Goal: Communication & Community: Answer question/provide support

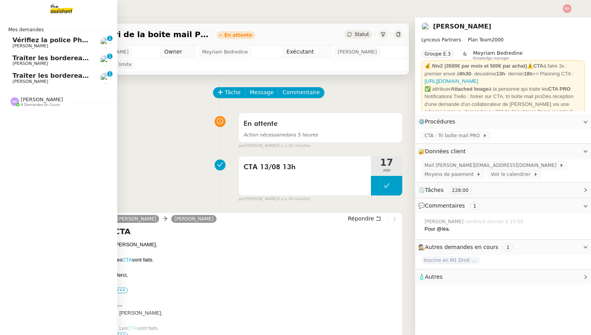
click at [30, 83] on span "[PERSON_NAME]" at bounding box center [31, 81] width 36 height 5
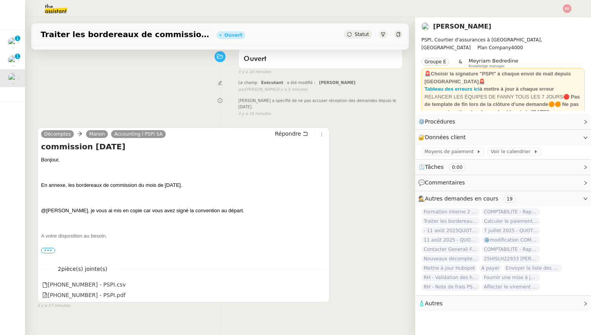
scroll to position [67, 0]
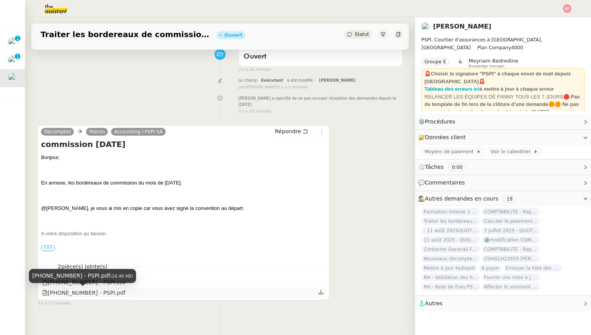
click at [104, 292] on div "[PHONE_NUMBER] - PSPI.pdf" at bounding box center [83, 293] width 83 height 9
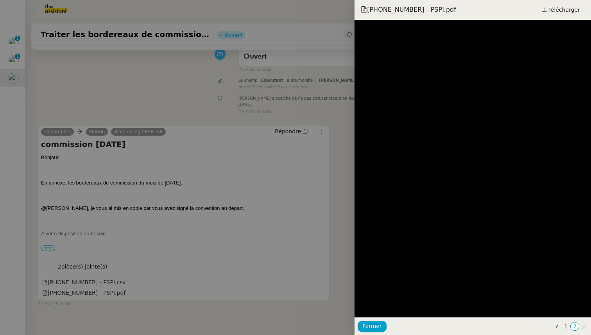
click at [135, 162] on div at bounding box center [295, 167] width 591 height 335
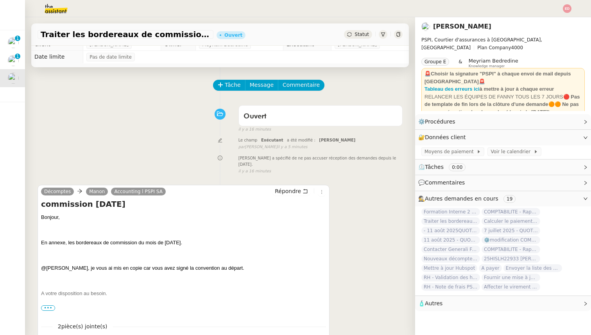
scroll to position [0, 0]
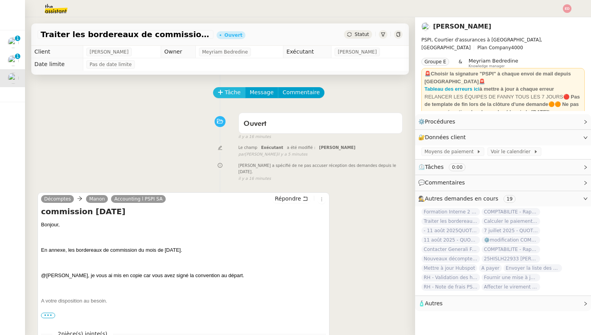
click at [232, 91] on span "Tâche" at bounding box center [233, 92] width 16 height 9
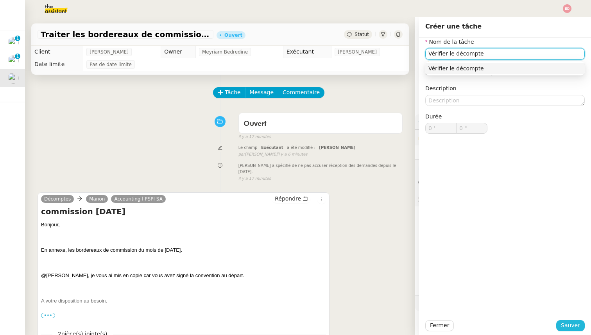
type input "Vérifier le décompte"
click at [571, 326] on span "Sauver" at bounding box center [570, 325] width 19 height 9
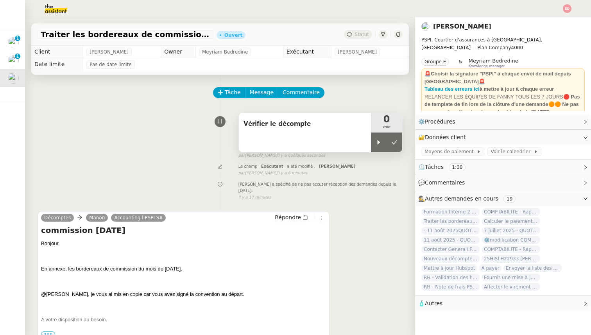
click at [367, 139] on div "Vérifier le décompte" at bounding box center [305, 132] width 132 height 39
click at [377, 141] on icon at bounding box center [379, 142] width 6 height 6
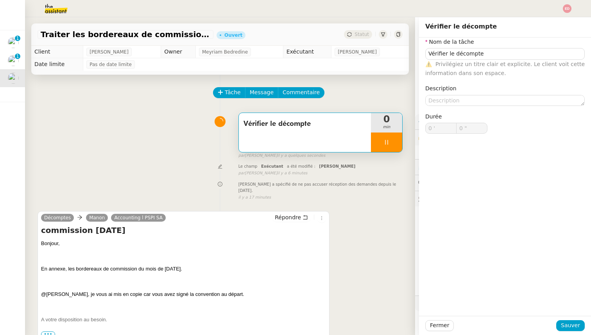
type input "Vérifier le décompte"
type input "0 '"
type input "0 ""
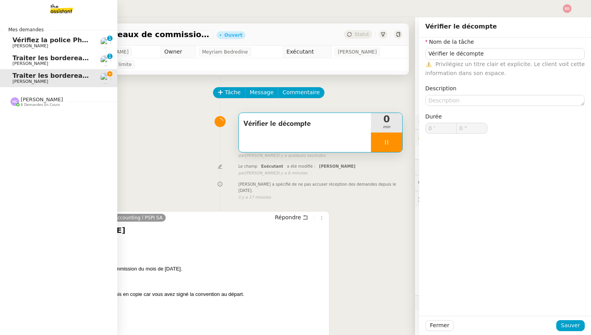
type input "Vérifier le décompte"
type input "0 '"
type input "0 ""
click at [20, 61] on span "Traiter les bordereaux de commission [DATE]" at bounding box center [92, 57] width 159 height 7
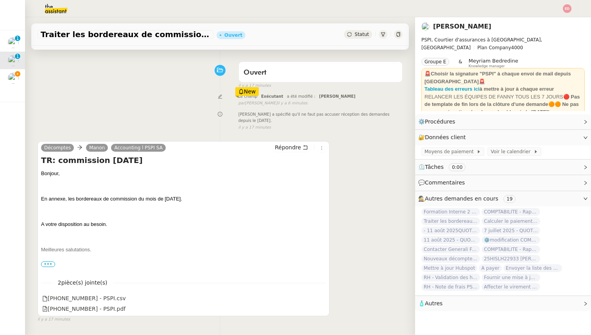
scroll to position [66, 0]
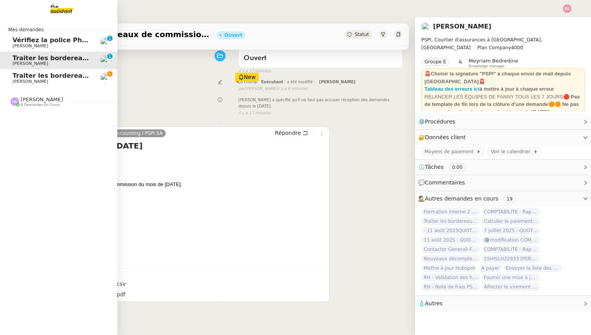
click at [27, 75] on span "Traiter les bordereaux de commission [DATE]" at bounding box center [92, 75] width 159 height 7
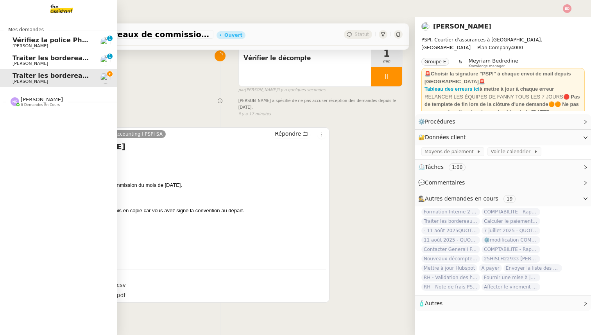
click at [30, 63] on span "[PERSON_NAME]" at bounding box center [31, 63] width 36 height 5
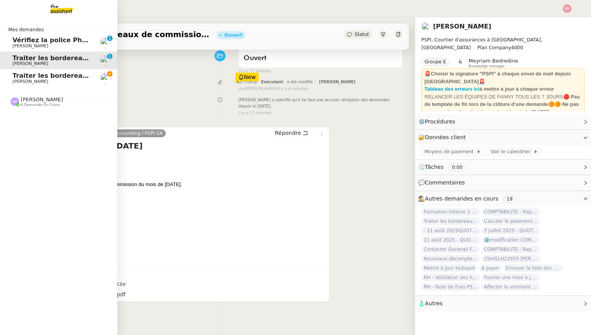
click at [27, 79] on span "[PERSON_NAME]" at bounding box center [31, 81] width 36 height 5
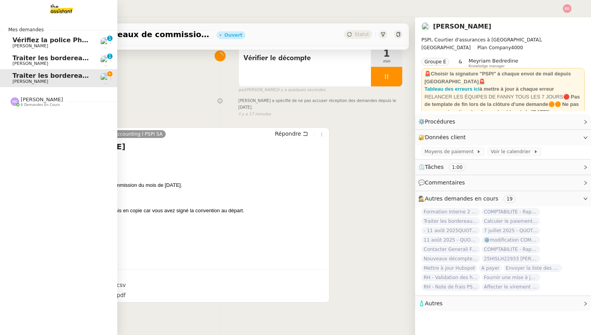
click at [38, 61] on span "Traiter les bordereaux de commission [DATE]" at bounding box center [92, 57] width 159 height 7
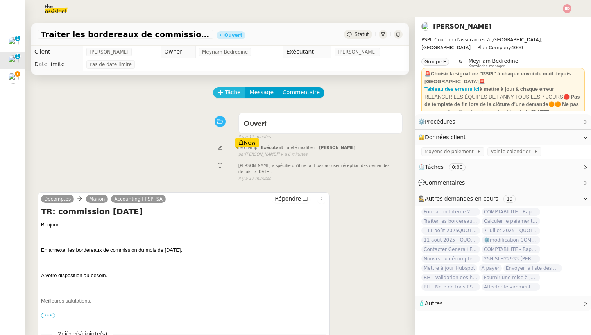
click at [233, 90] on span "Tâche" at bounding box center [233, 92] width 16 height 9
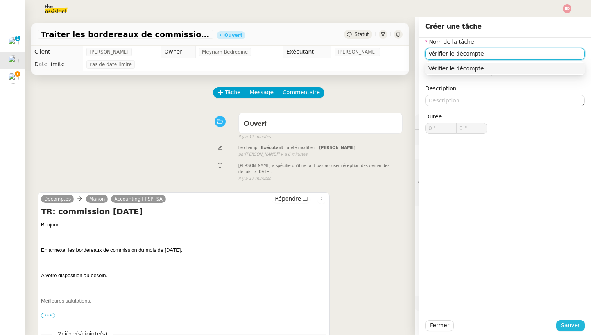
type input "Vérifier le décompte"
click at [576, 323] on span "Sauver" at bounding box center [570, 325] width 19 height 9
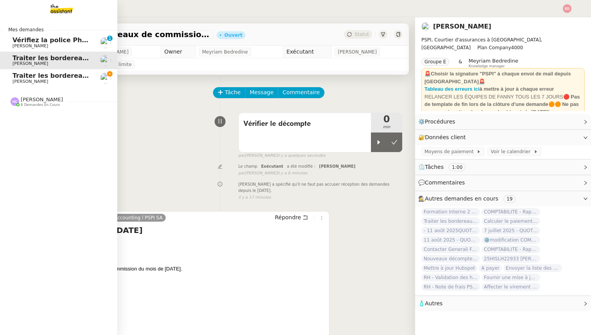
click at [34, 39] on span "Vérifiez la police Pharaon Deema" at bounding box center [71, 39] width 117 height 7
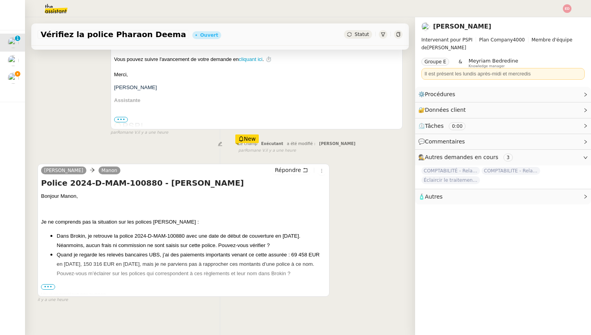
scroll to position [158, 0]
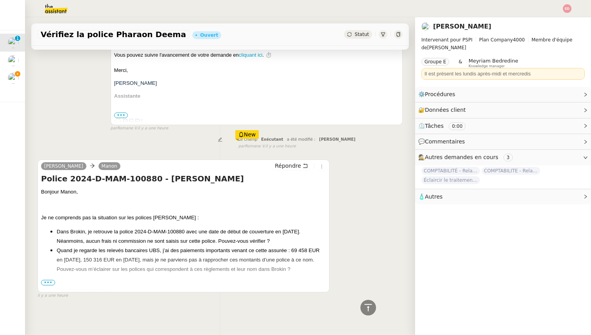
click at [50, 281] on span "•••" at bounding box center [48, 282] width 14 height 5
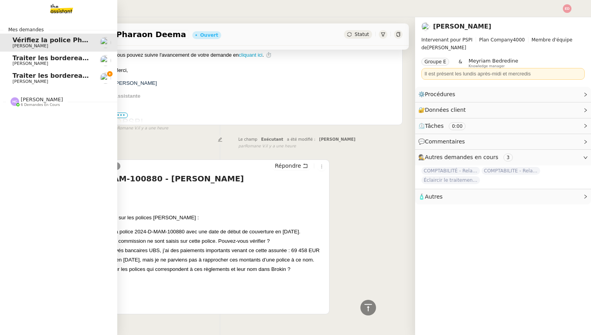
click at [30, 102] on span "[PERSON_NAME]" at bounding box center [42, 100] width 42 height 6
click at [41, 77] on span "Traiter les bordereaux de commission [DATE]" at bounding box center [92, 75] width 159 height 7
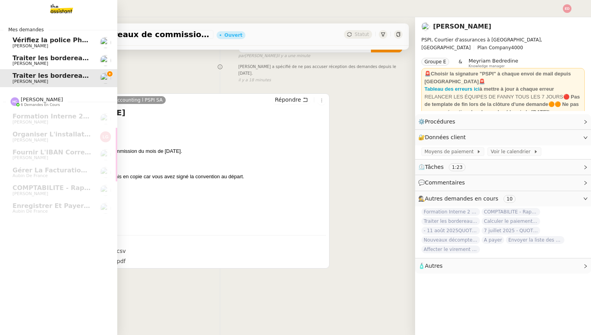
scroll to position [99, 0]
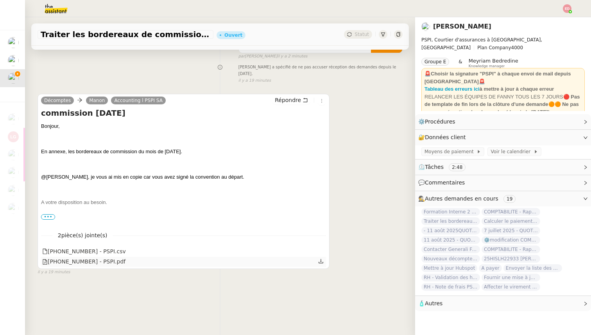
click at [324, 262] on div at bounding box center [321, 262] width 7 height 10
click at [321, 262] on icon at bounding box center [321, 261] width 5 height 4
click at [565, 136] on link "Modifier" at bounding box center [564, 137] width 22 height 9
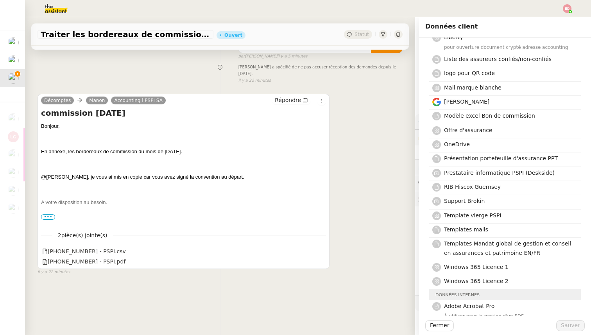
scroll to position [672, 0]
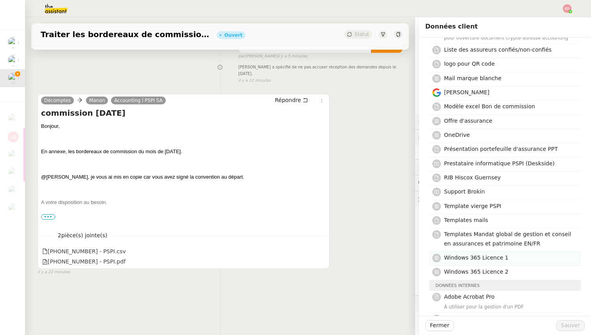
click at [505, 255] on span "Windows 365 Licence 1" at bounding box center [476, 258] width 65 height 6
click at [563, 322] on span "Sauver" at bounding box center [570, 325] width 19 height 9
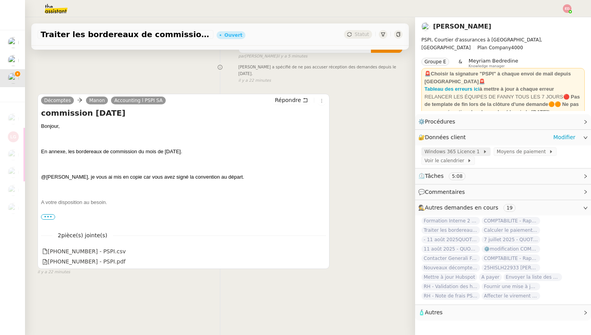
click at [443, 150] on span "Windows 365 Licence 1" at bounding box center [454, 152] width 58 height 8
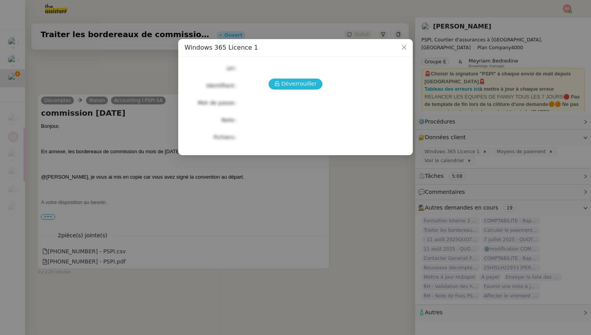
click at [296, 83] on span "Déverrouiller" at bounding box center [299, 83] width 36 height 9
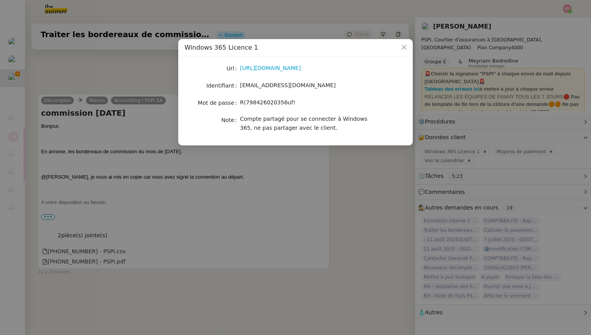
click at [276, 85] on span "[EMAIL_ADDRESS][DOMAIN_NAME]" at bounding box center [288, 85] width 96 height 6
copy span "[EMAIL_ADDRESS][DOMAIN_NAME]"
click at [246, 102] on span "R(798426020356uf!" at bounding box center [268, 102] width 56 height 6
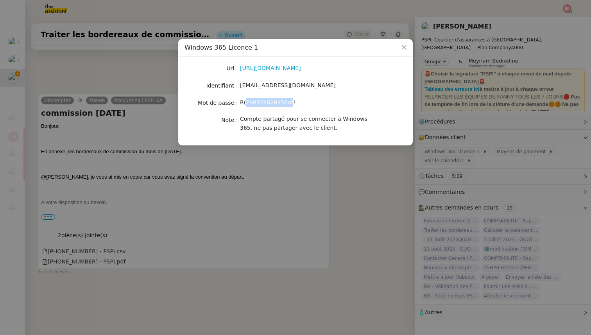
click at [246, 102] on span "R(798426020356uf!" at bounding box center [268, 102] width 56 height 6
copy span "R(798426020356uf!"
click at [136, 183] on nz-modal-container "Windows 365 Licence 1 Url [URL][DOMAIN_NAME] Identifiant [EMAIL_ADDRESS][DOMAIN…" at bounding box center [295, 167] width 591 height 335
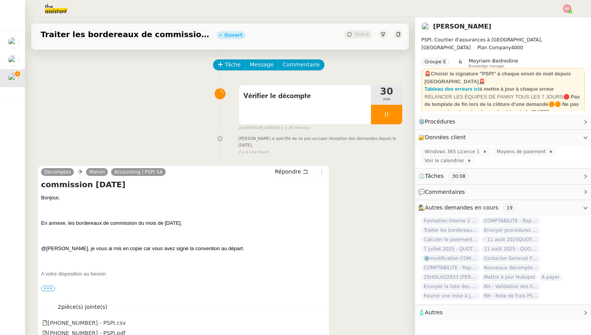
scroll to position [99, 0]
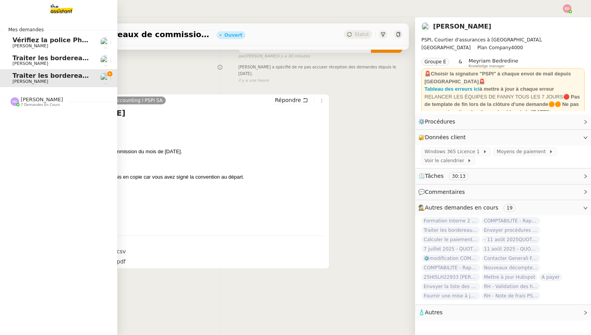
click at [20, 61] on span "Traiter les bordereaux de commission [DATE]" at bounding box center [92, 57] width 159 height 7
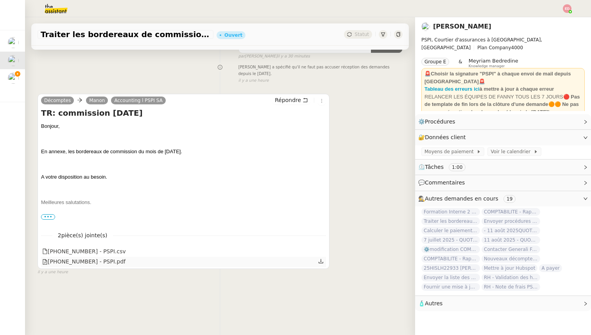
click at [323, 261] on icon at bounding box center [320, 260] width 5 height 5
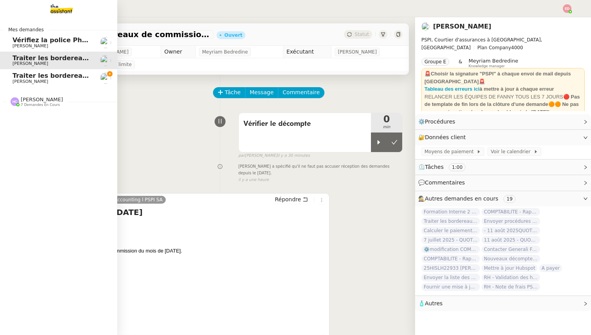
click at [15, 75] on span "Traiter les bordereaux de commission [DATE]" at bounding box center [92, 75] width 159 height 7
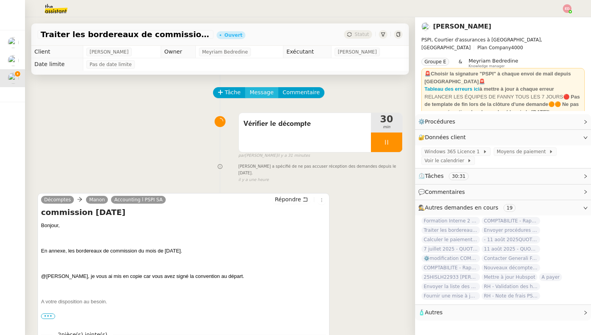
click at [262, 90] on span "Message" at bounding box center [262, 92] width 24 height 9
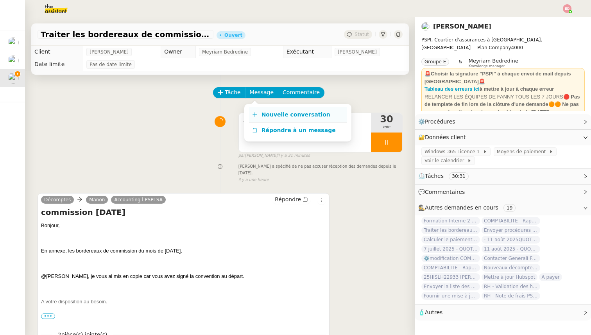
click at [270, 118] on link "Nouvelle conversation" at bounding box center [298, 115] width 98 height 16
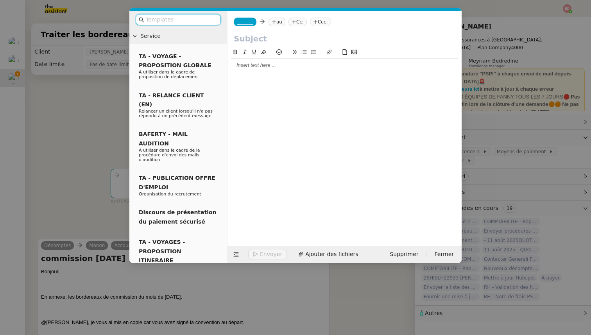
click at [241, 24] on span "_______" at bounding box center [245, 21] width 16 height 5
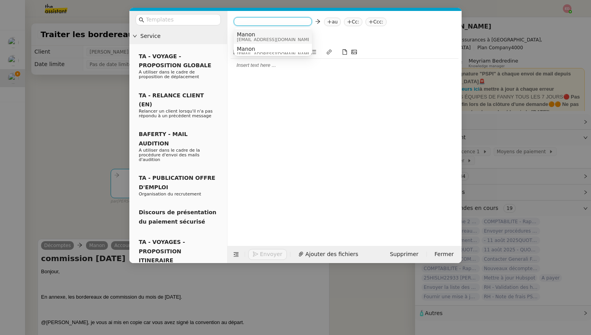
click at [248, 34] on span "Manon" at bounding box center [274, 34] width 75 height 6
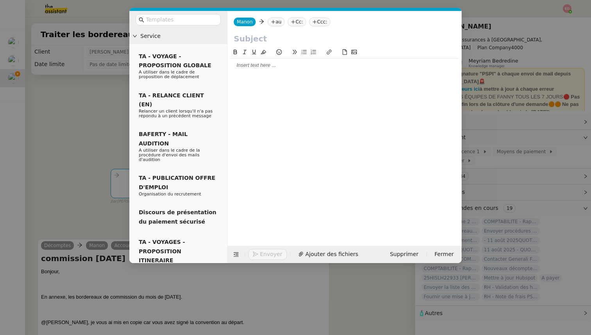
click at [269, 23] on nz-tag "au" at bounding box center [276, 22] width 17 height 9
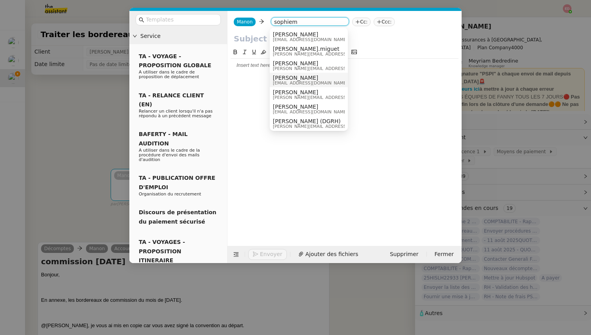
type input "sophiem"
click at [309, 81] on span "[EMAIL_ADDRESS][DOMAIN_NAME]" at bounding box center [310, 83] width 75 height 4
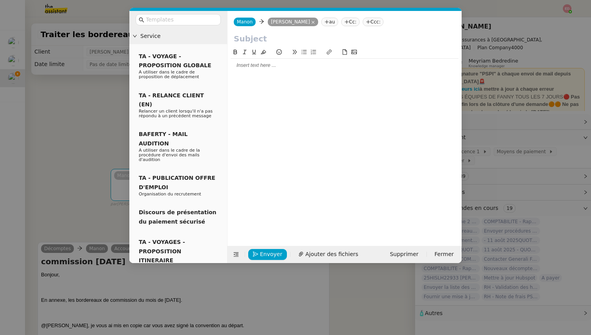
click at [252, 34] on input "text" at bounding box center [345, 39] width 222 height 12
type input "Décompte AXA"
click at [250, 59] on div at bounding box center [345, 65] width 228 height 13
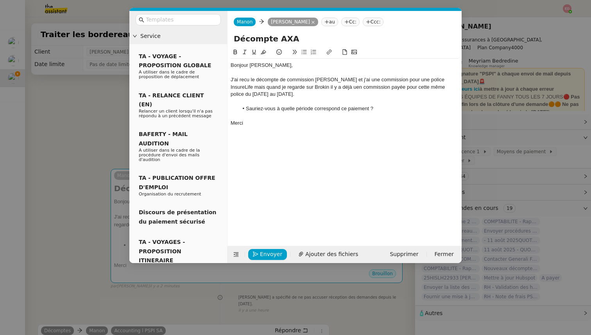
click at [243, 80] on div "J'ai recu le décompte de commission [PERSON_NAME] et j'ai une commission pour u…" at bounding box center [345, 87] width 228 height 22
click at [0, 0] on lt-span "reçu" at bounding box center [0, 0] width 0 height 0
click at [323, 86] on div "J'ai reçu le décompte de commission [PERSON_NAME] et j'ai une commission pour u…" at bounding box center [345, 87] width 228 height 22
click at [0, 0] on lt-span "une" at bounding box center [0, 0] width 0 height 0
click at [270, 256] on span "Envoyer" at bounding box center [271, 254] width 22 height 9
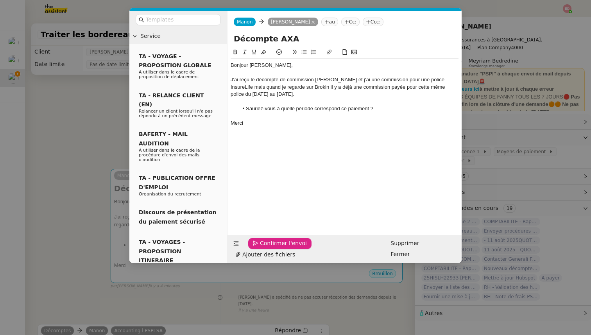
click at [270, 248] on span "Confirmer l'envoi" at bounding box center [283, 243] width 47 height 9
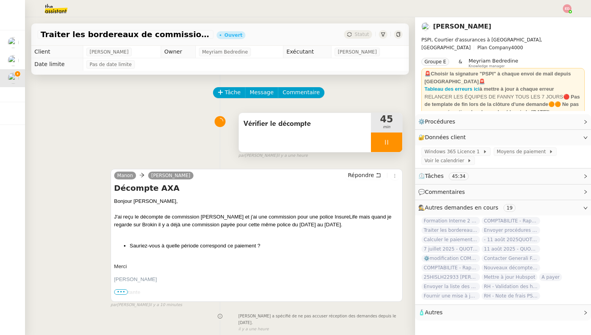
click at [389, 141] on icon at bounding box center [387, 142] width 6 height 6
click at [394, 143] on icon at bounding box center [394, 142] width 6 height 6
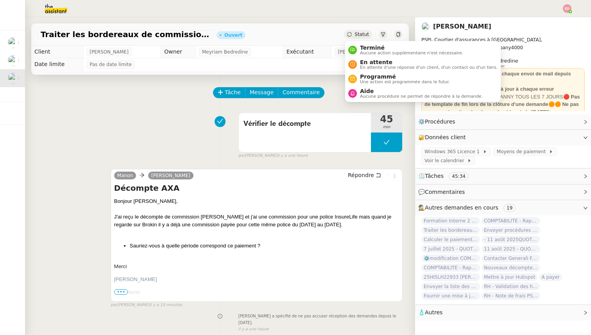
click at [360, 33] on span "Statut" at bounding box center [362, 34] width 14 height 5
click at [378, 61] on span "En attente" at bounding box center [429, 62] width 138 height 6
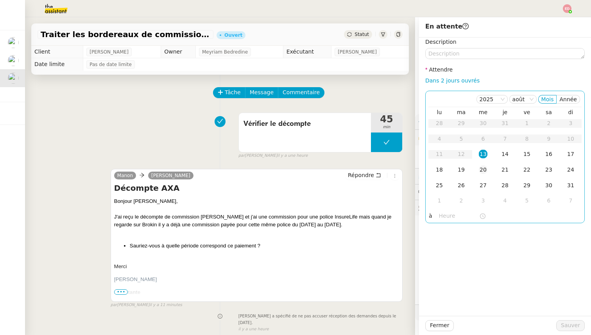
click at [480, 167] on div "20" at bounding box center [483, 169] width 9 height 9
click at [570, 329] on span "Sauver" at bounding box center [570, 325] width 19 height 9
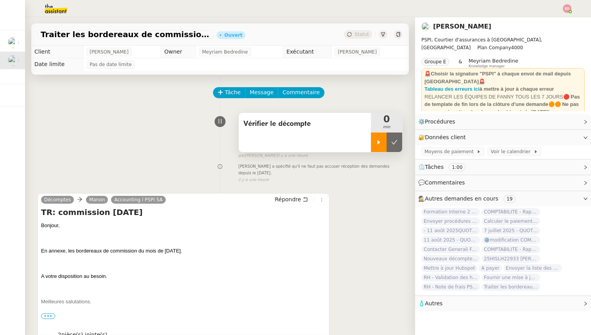
click at [381, 145] on div at bounding box center [379, 143] width 16 height 20
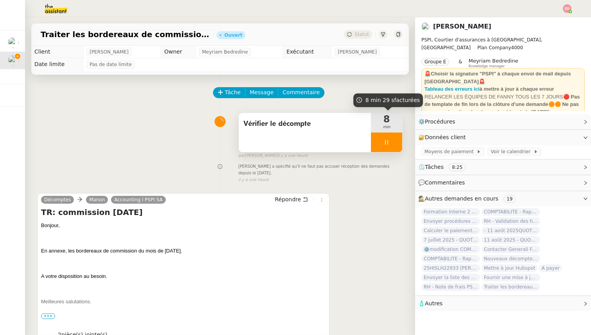
click at [399, 140] on div at bounding box center [386, 143] width 31 height 20
click at [399, 140] on button at bounding box center [395, 143] width 16 height 20
